Goal: Find specific page/section: Find specific page/section

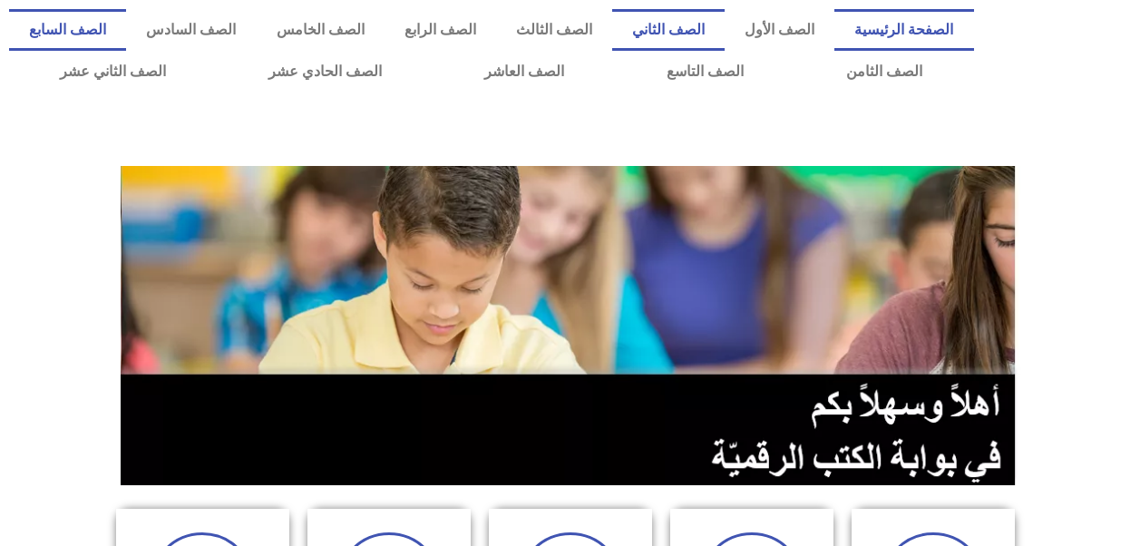
scroll to position [1, 0]
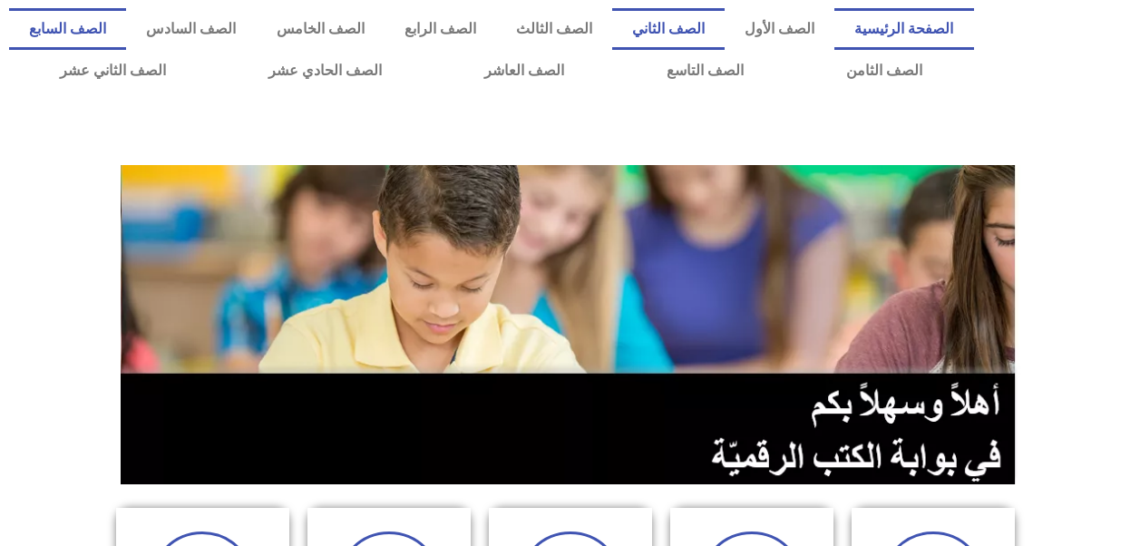
click at [709, 31] on link "الصف الثاني" at bounding box center [668, 29] width 112 height 42
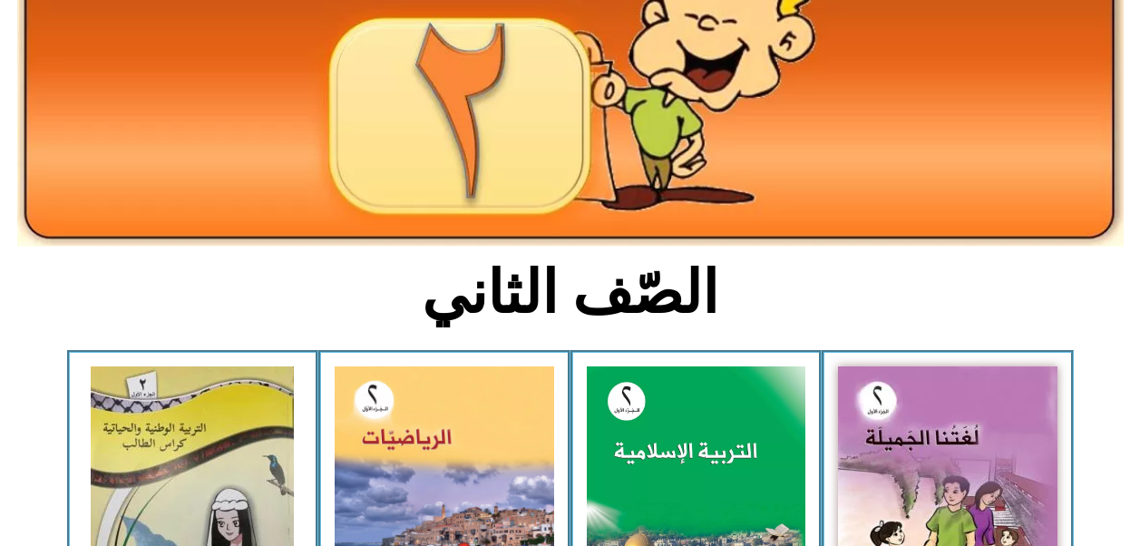
scroll to position [239, 0]
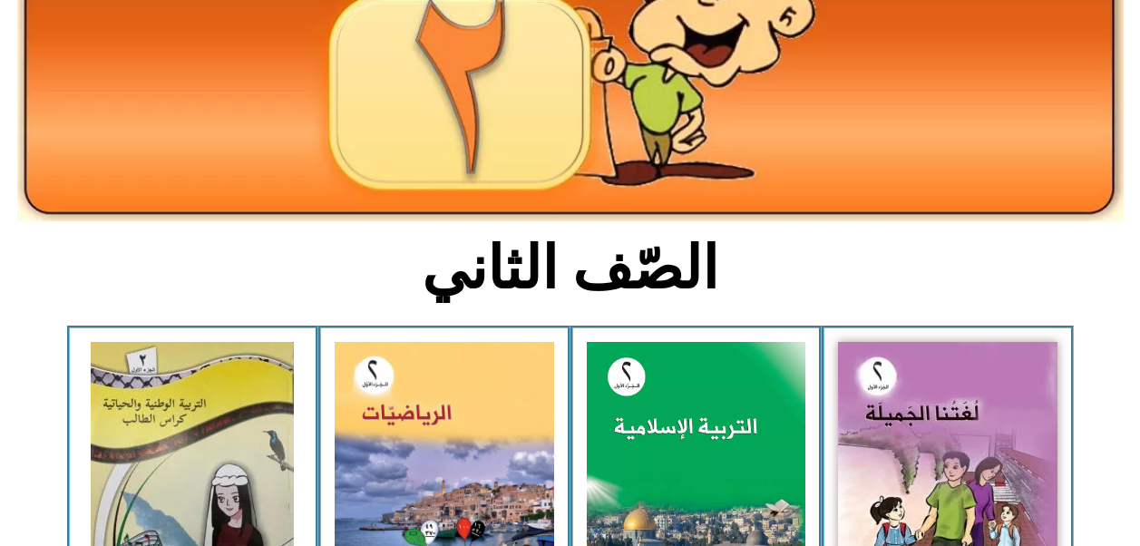
click at [882, 429] on img at bounding box center [948, 477] width 220 height 271
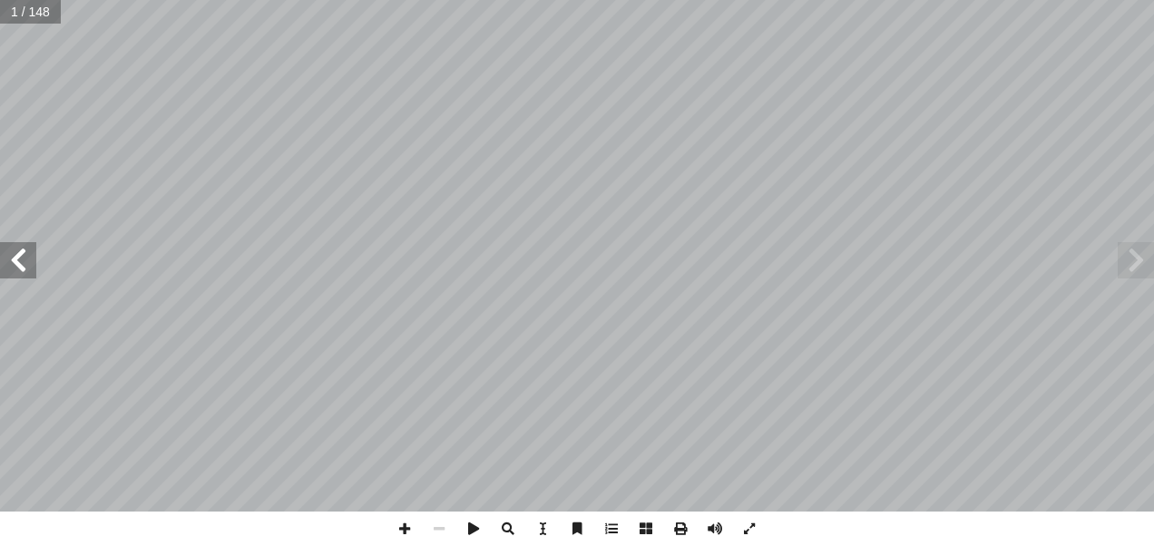
click at [30, 261] on span at bounding box center [18, 260] width 36 height 36
click at [30, 259] on span at bounding box center [18, 260] width 36 height 36
click at [25, 264] on span at bounding box center [18, 260] width 36 height 36
click at [34, 261] on span at bounding box center [18, 260] width 36 height 36
click at [24, 254] on span at bounding box center [18, 260] width 36 height 36
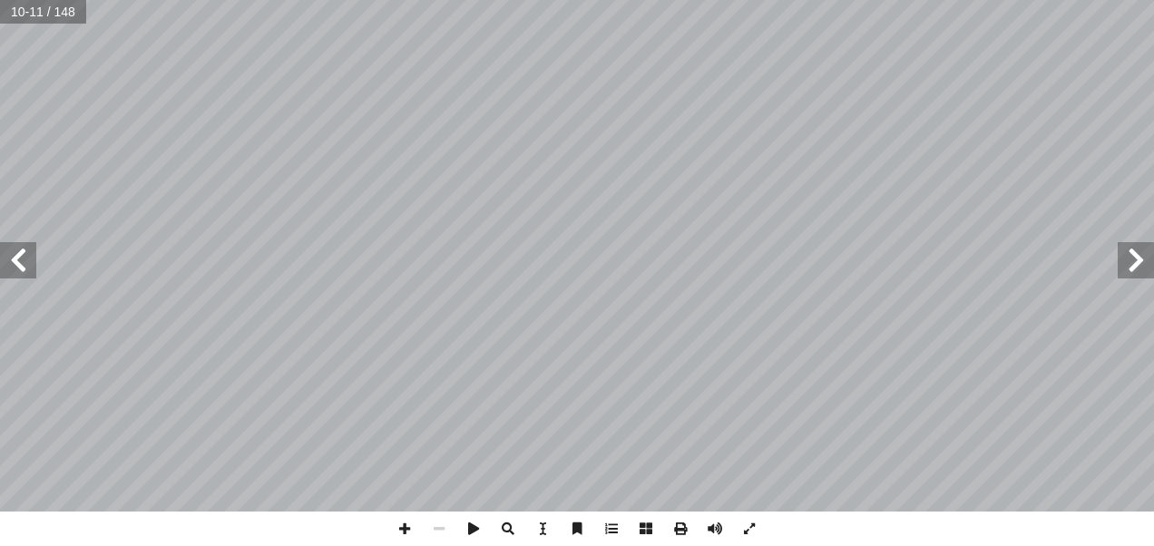
click at [25, 260] on span at bounding box center [18, 260] width 36 height 36
